Goal: Task Accomplishment & Management: Manage account settings

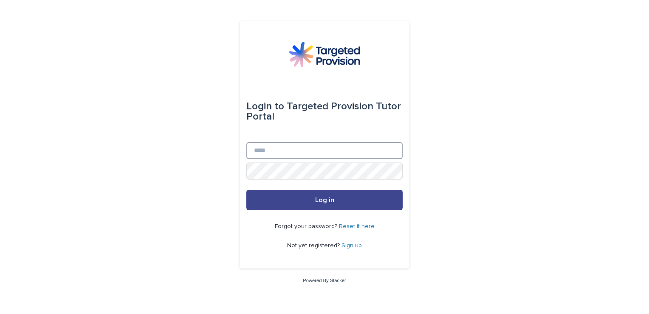
type input "**********"
click at [279, 193] on button "Log in" at bounding box center [324, 200] width 156 height 20
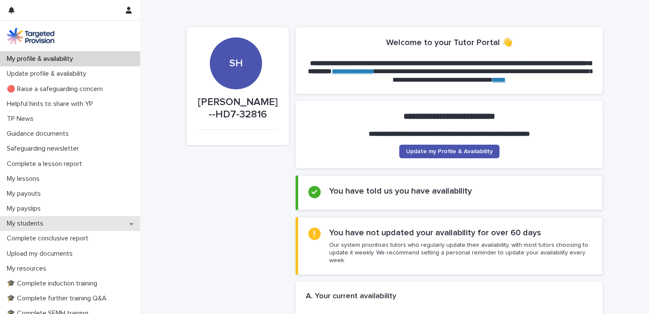
click at [48, 220] on p "My students" at bounding box center [26, 223] width 47 height 8
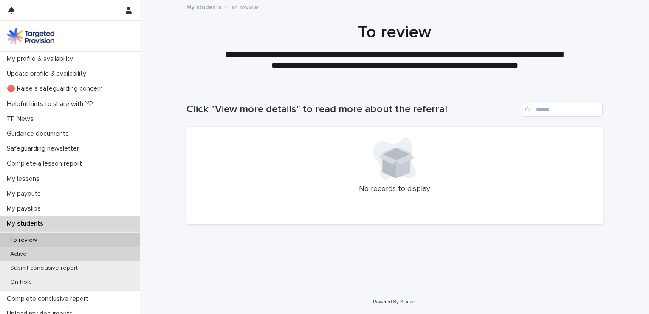
click at [43, 252] on div "Active" at bounding box center [70, 254] width 140 height 14
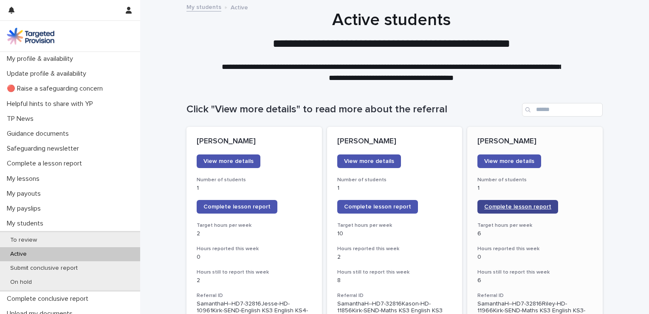
click at [513, 205] on span "Complete lesson report" at bounding box center [517, 207] width 67 height 6
click at [505, 156] on link "View more details" at bounding box center [510, 161] width 64 height 14
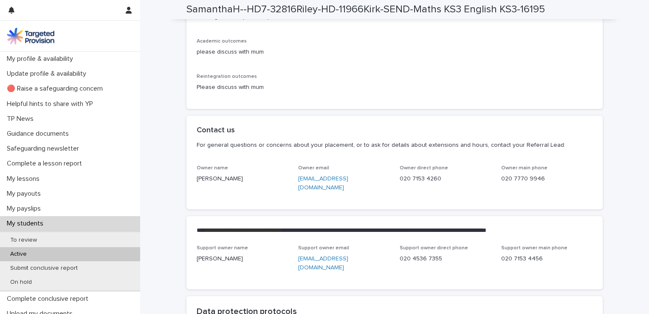
scroll to position [1912, 0]
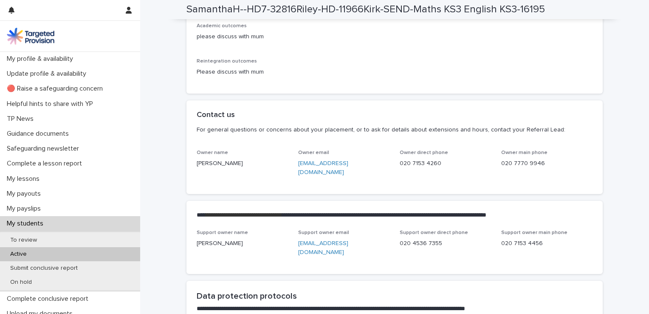
click at [47, 221] on p "My students" at bounding box center [26, 223] width 47 height 8
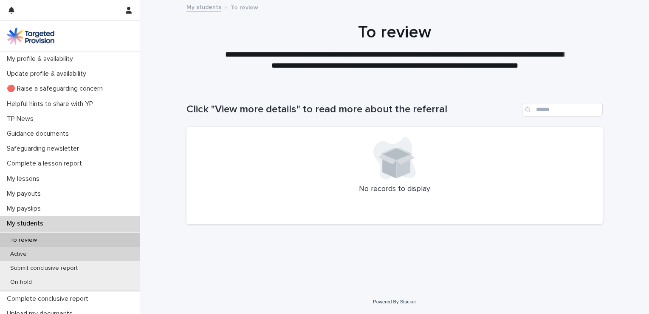
click at [37, 255] on div "Active" at bounding box center [70, 254] width 140 height 14
